Goal: Information Seeking & Learning: Find contact information

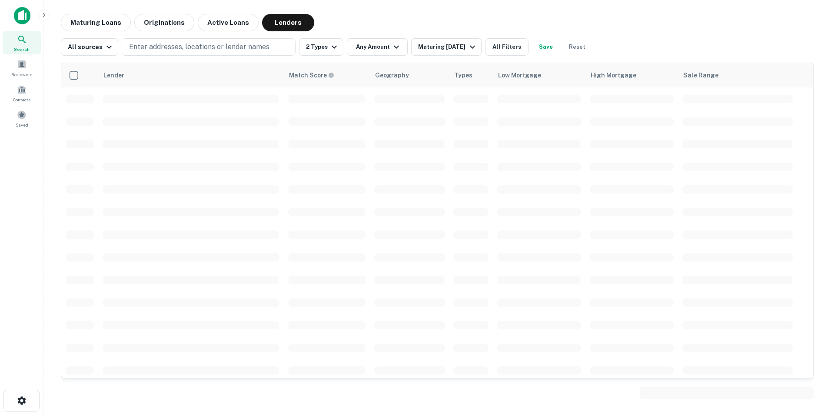
click at [20, 43] on icon at bounding box center [22, 39] width 10 height 10
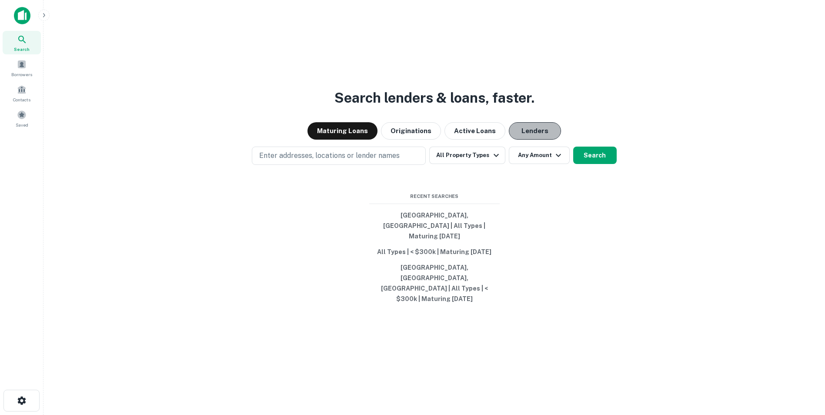
click at [548, 140] on button "Lenders" at bounding box center [535, 130] width 52 height 17
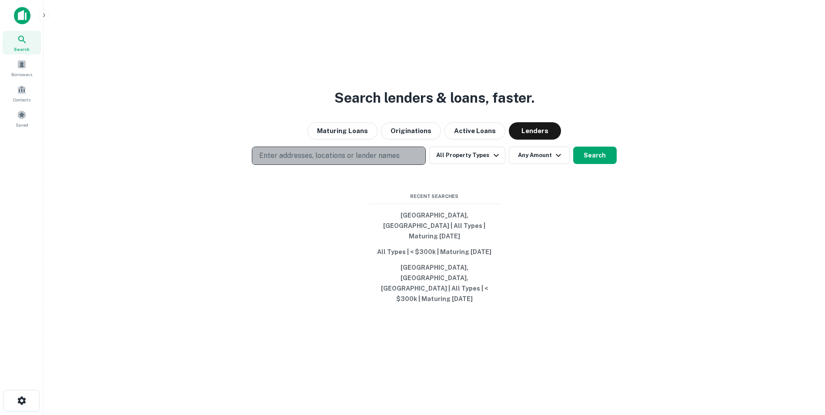
drag, startPoint x: 373, startPoint y: 171, endPoint x: 376, endPoint y: 166, distance: 5.7
click at [375, 161] on p "Enter addresses, locations or lender names" at bounding box center [329, 155] width 140 height 10
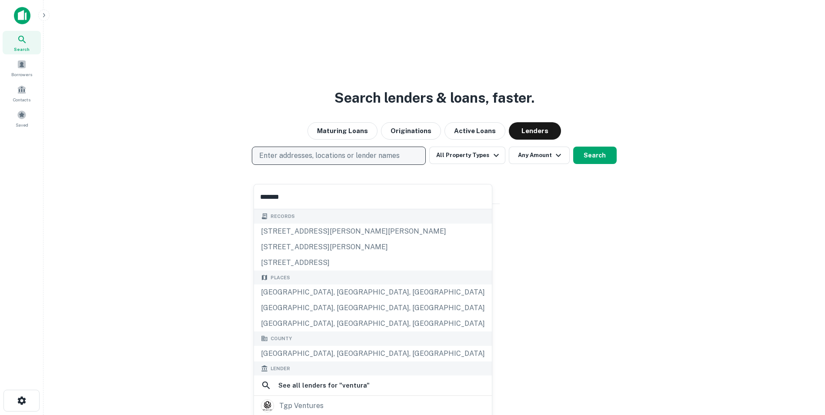
type input "*******"
click at [367, 161] on p "Enter addresses, locations or lender names" at bounding box center [329, 155] width 140 height 10
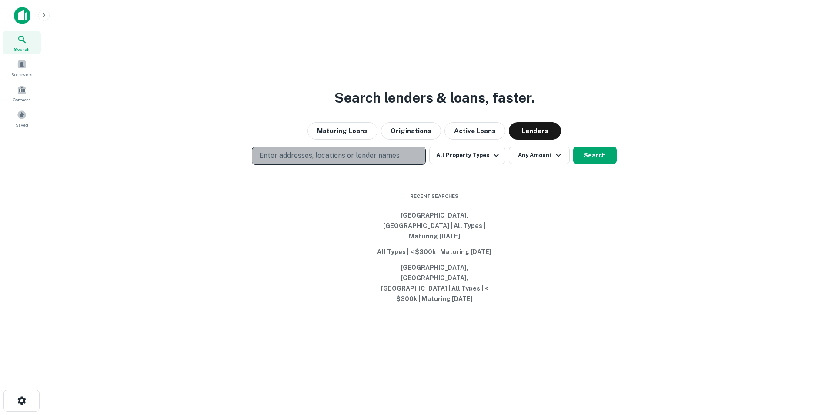
click at [321, 161] on p "Enter addresses, locations or lender names" at bounding box center [329, 155] width 140 height 10
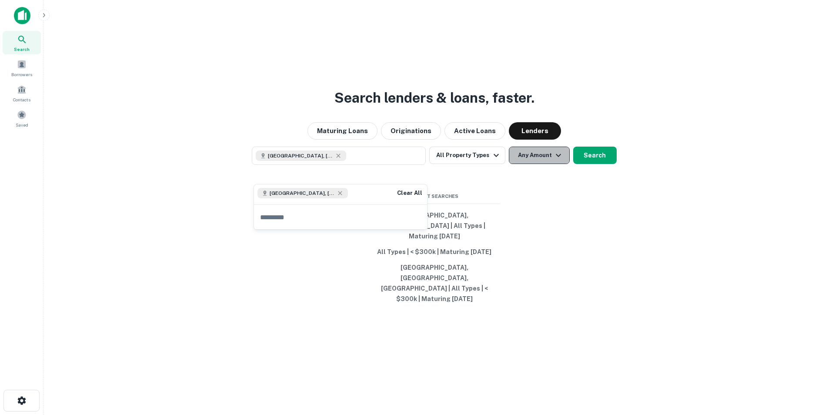
click at [557, 160] on icon "button" at bounding box center [558, 155] width 10 height 10
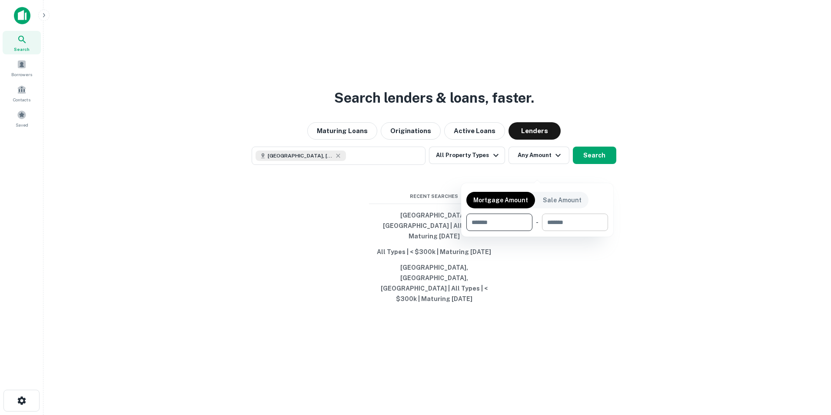
click at [566, 229] on input "number" at bounding box center [572, 221] width 60 height 17
type input "******"
click at [589, 169] on div at bounding box center [415, 207] width 831 height 415
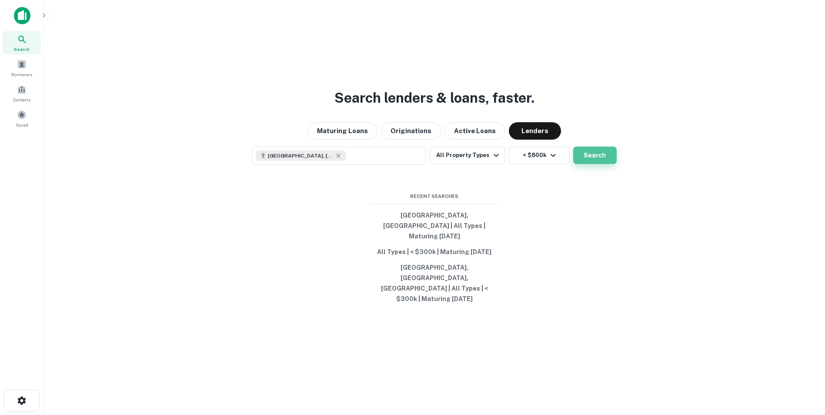
click at [589, 164] on button "Search" at bounding box center [594, 155] width 43 height 17
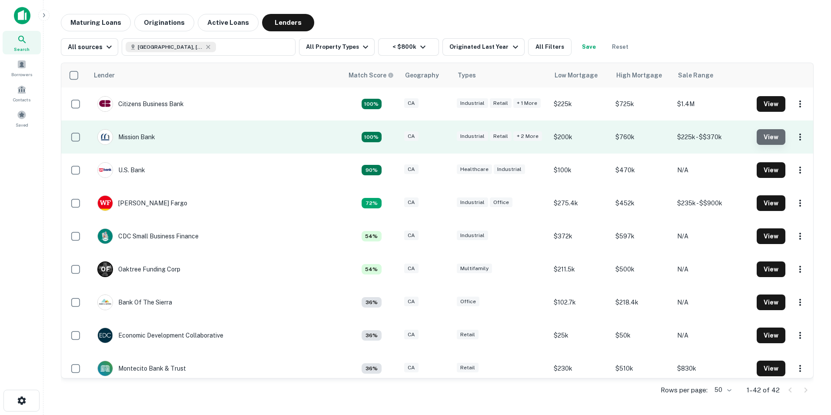
click at [768, 137] on button "View" at bounding box center [771, 137] width 29 height 16
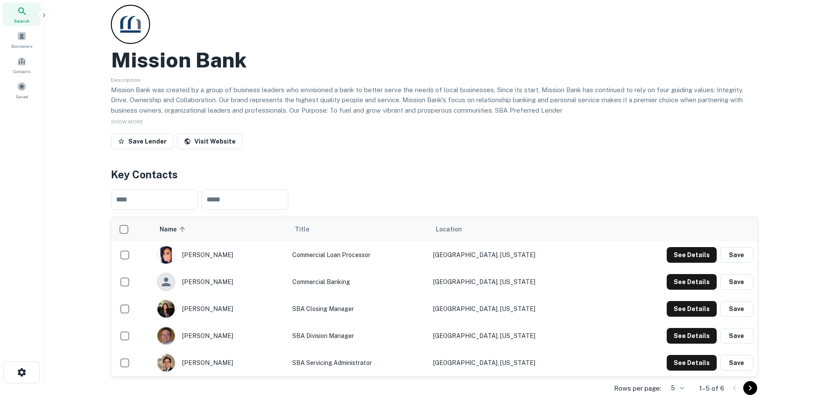
scroll to position [43, 0]
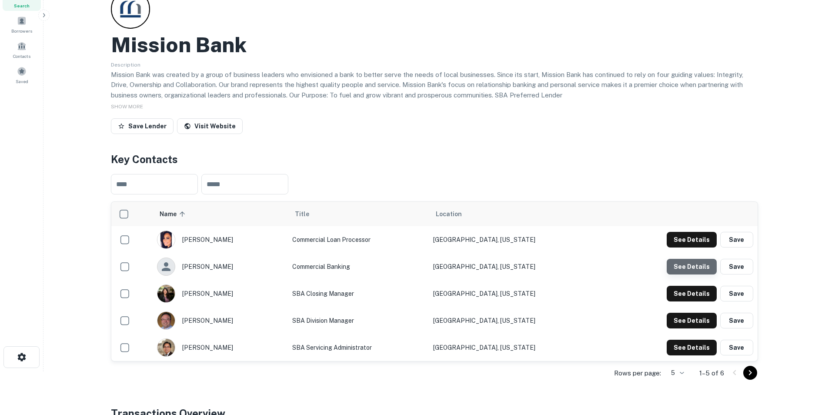
click at [703, 267] on button "See Details" at bounding box center [691, 267] width 50 height 16
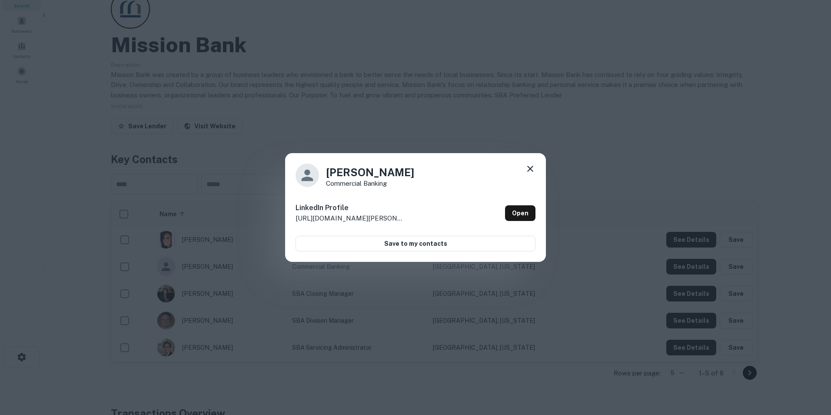
click at [535, 170] on icon at bounding box center [530, 168] width 10 height 10
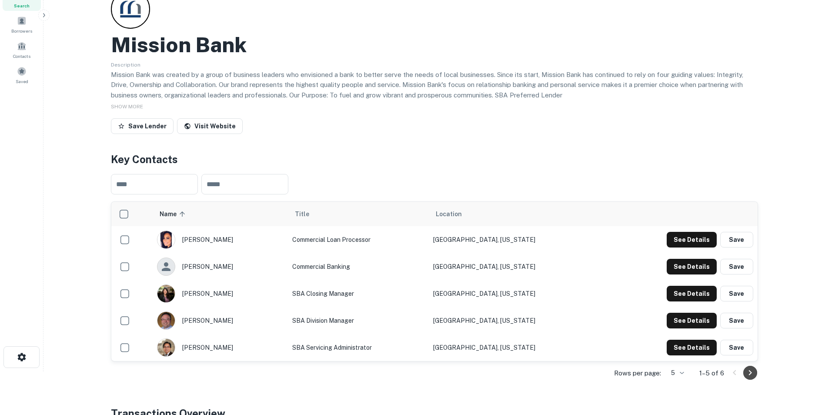
click at [747, 376] on icon "Go to next page" at bounding box center [750, 372] width 10 height 10
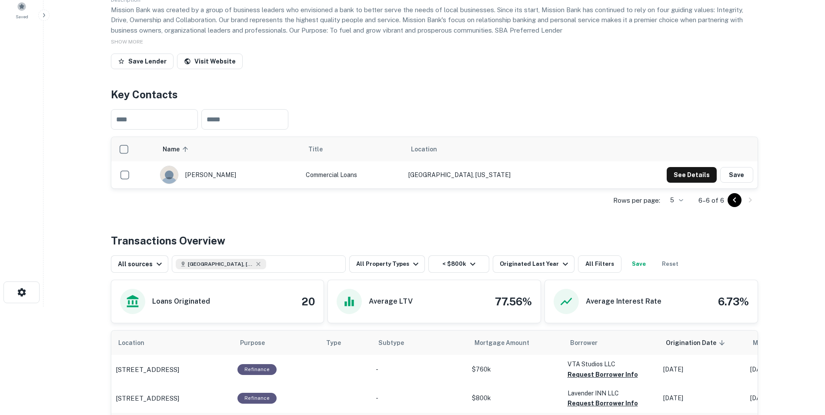
scroll to position [87, 0]
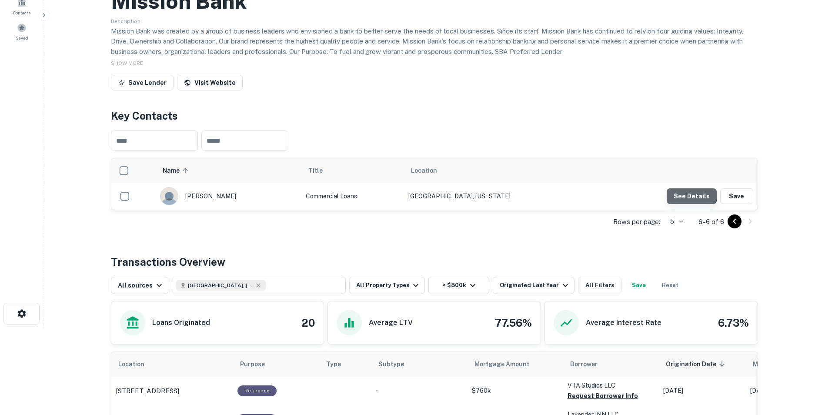
click at [686, 190] on button "See Details" at bounding box center [691, 196] width 50 height 16
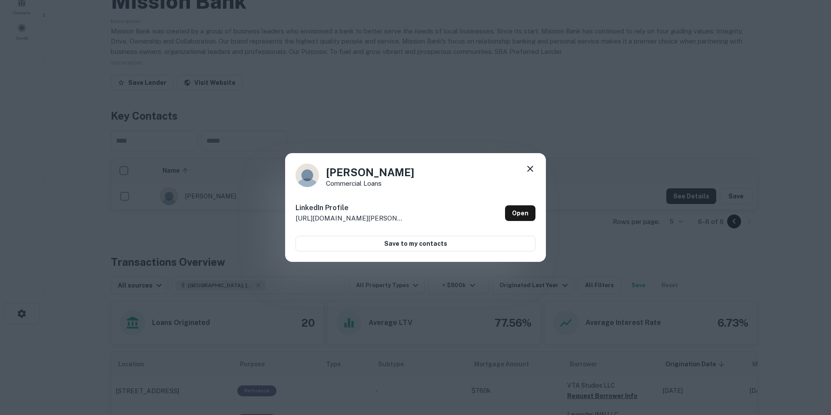
click at [531, 165] on icon at bounding box center [530, 168] width 10 height 10
